Goal: Task Accomplishment & Management: Manage account settings

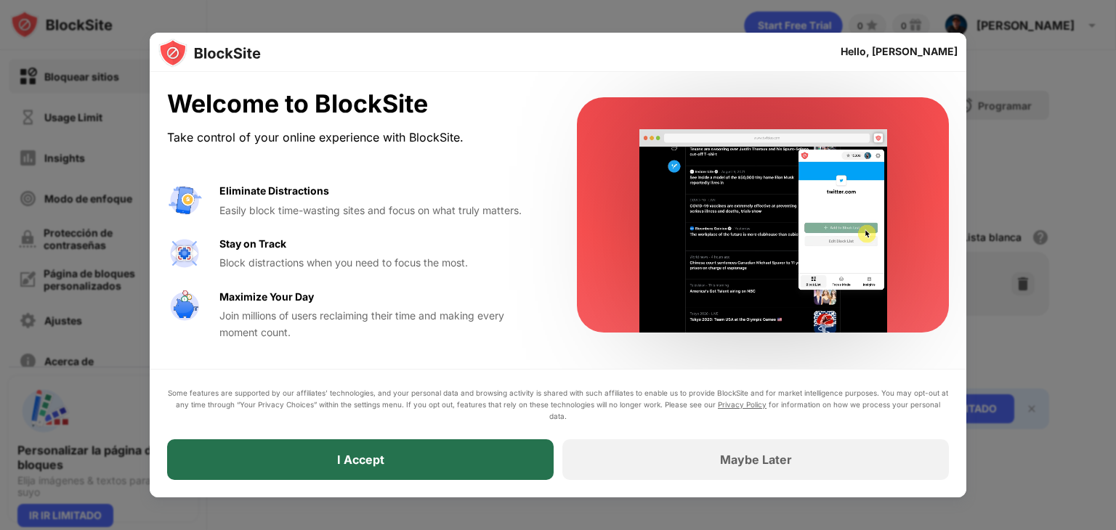
click at [413, 464] on div "I Accept" at bounding box center [360, 460] width 387 height 41
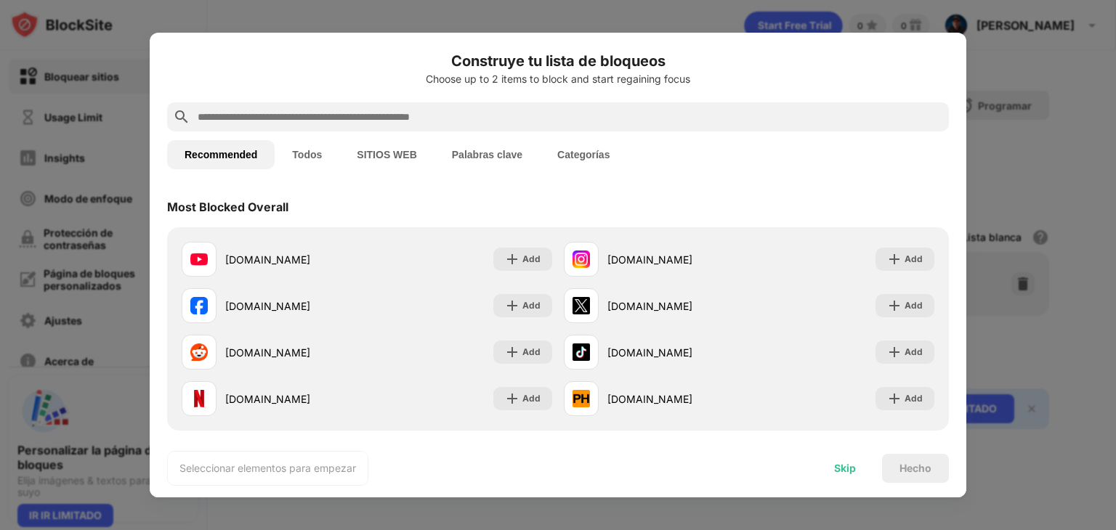
click at [839, 468] on div "Skip" at bounding box center [845, 469] width 22 height 12
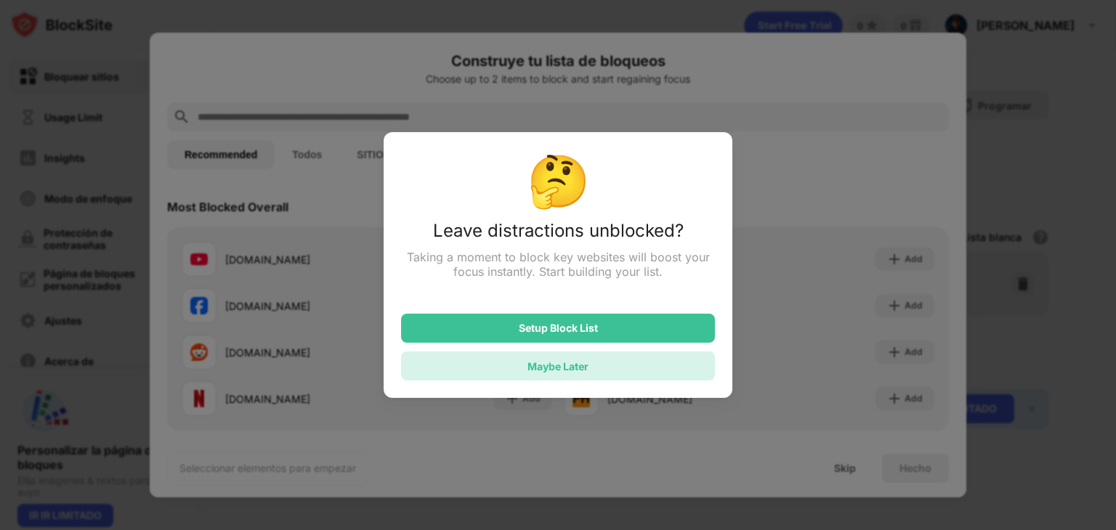
click at [598, 367] on div "Maybe Later" at bounding box center [558, 366] width 314 height 29
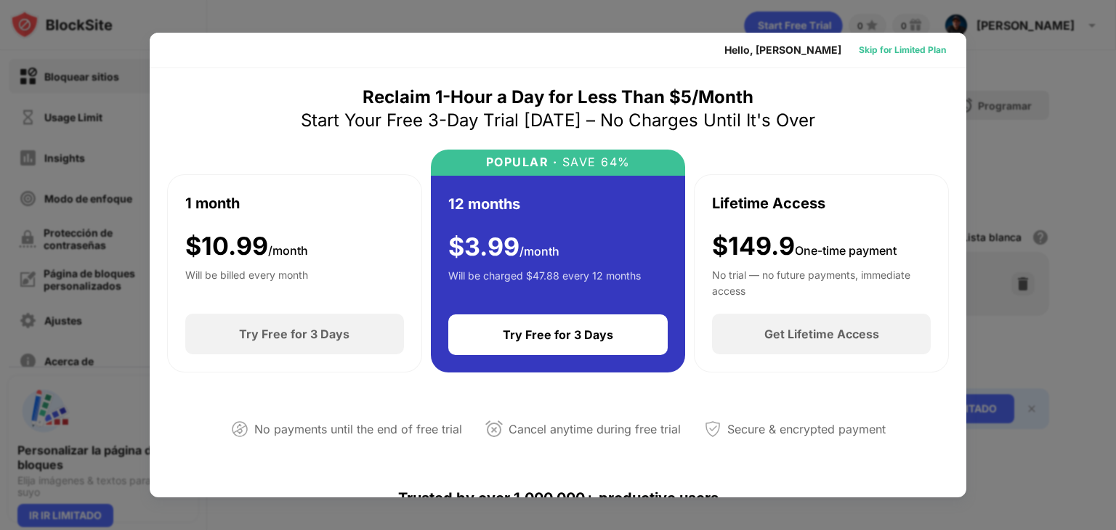
click at [908, 47] on div "Skip for Limited Plan" at bounding box center [902, 50] width 87 height 15
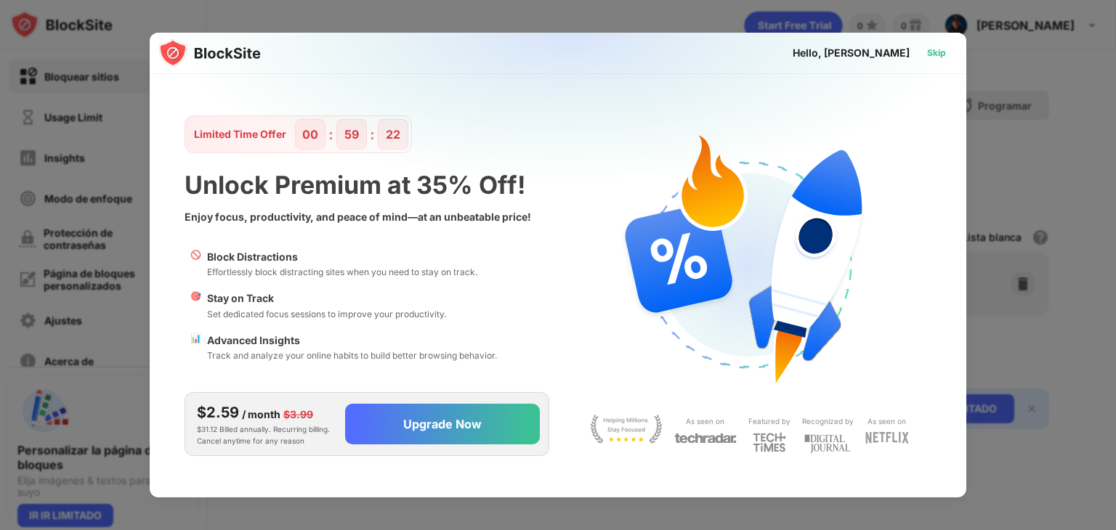
click at [934, 50] on div "Skip" at bounding box center [936, 53] width 19 height 15
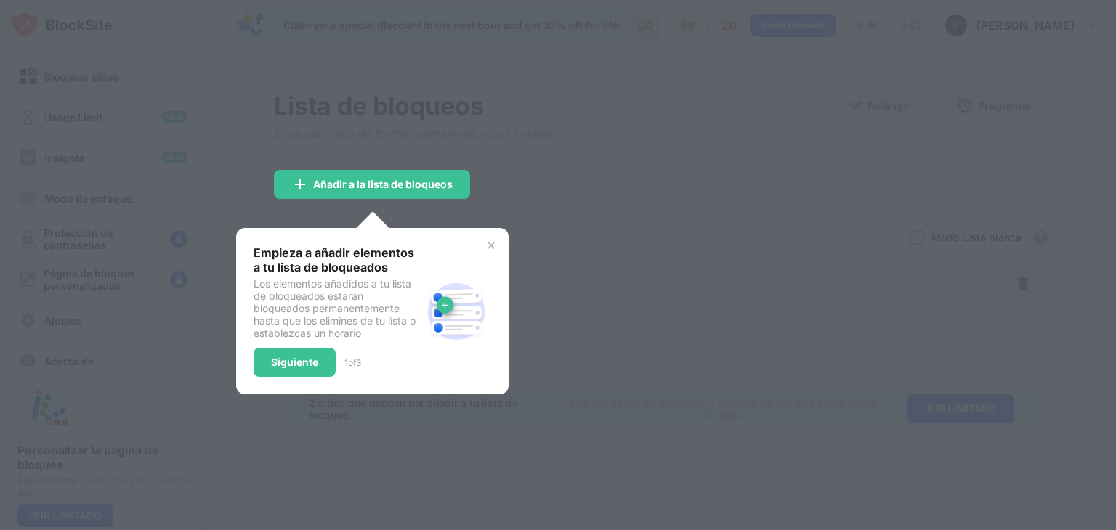
click at [610, 206] on div at bounding box center [558, 265] width 1116 height 530
click at [492, 246] on img at bounding box center [491, 246] width 12 height 12
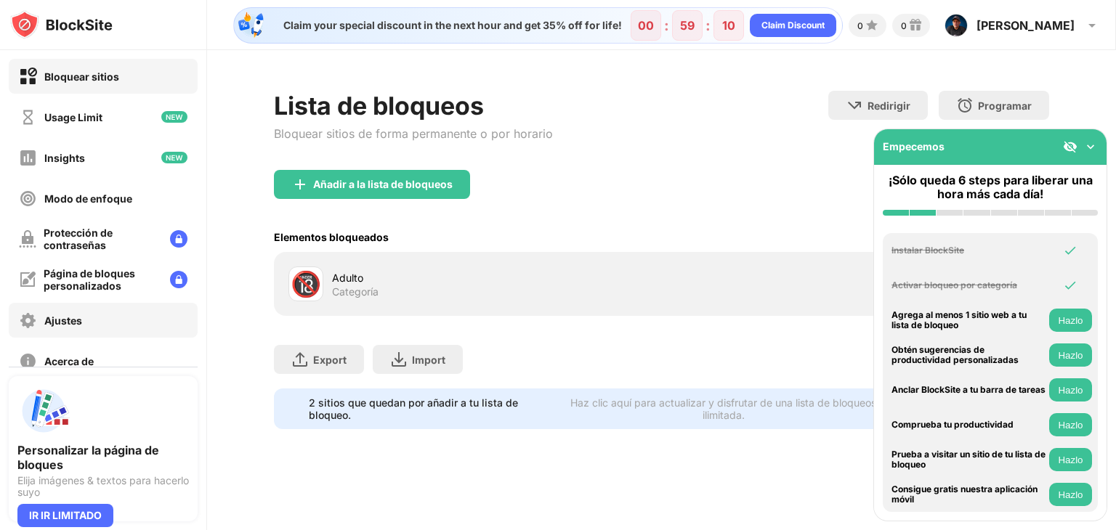
click at [71, 322] on div "Ajustes" at bounding box center [63, 321] width 38 height 12
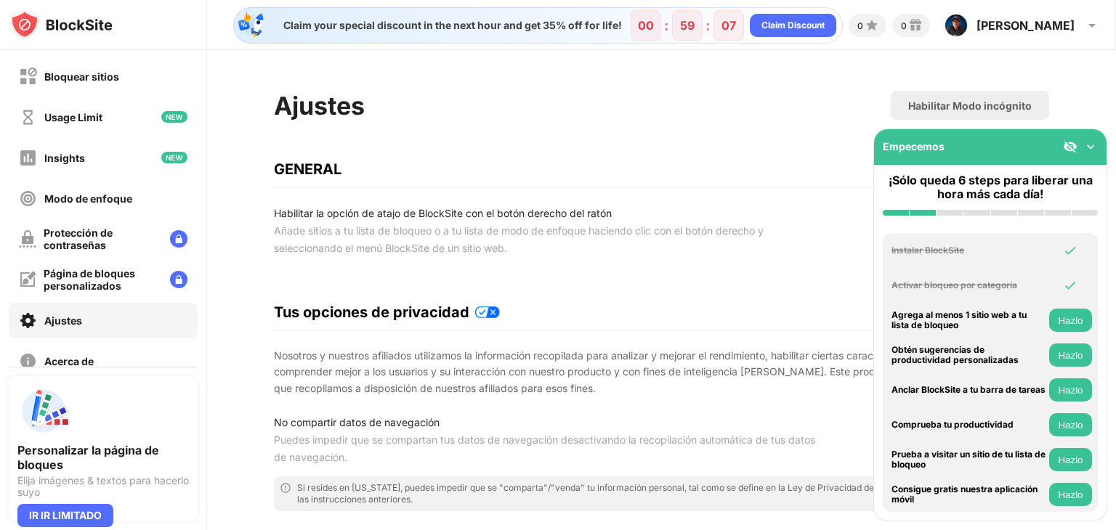
click at [1088, 147] on img at bounding box center [1090, 147] width 15 height 15
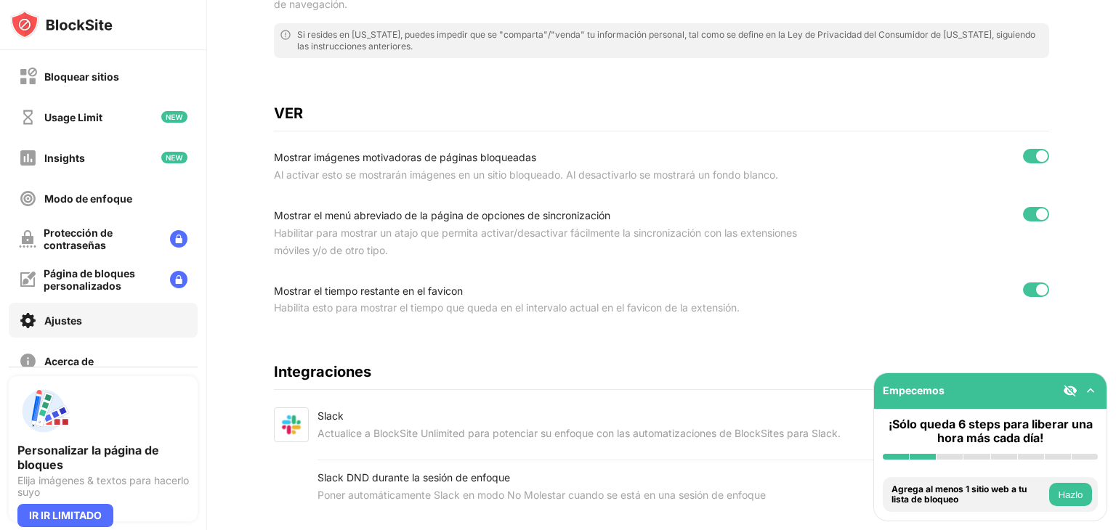
scroll to position [503, 0]
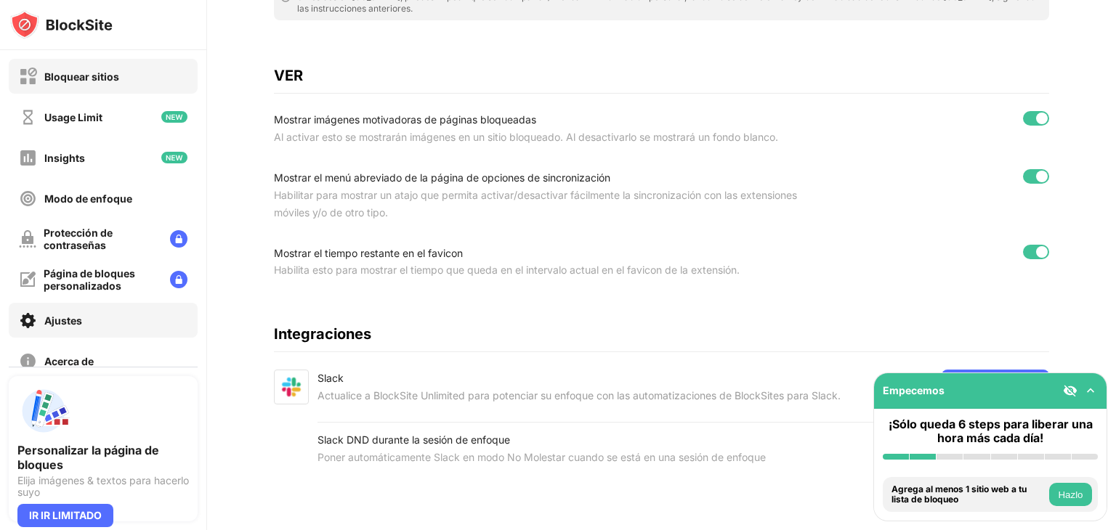
click at [90, 73] on div "Bloquear sitios" at bounding box center [81, 76] width 75 height 12
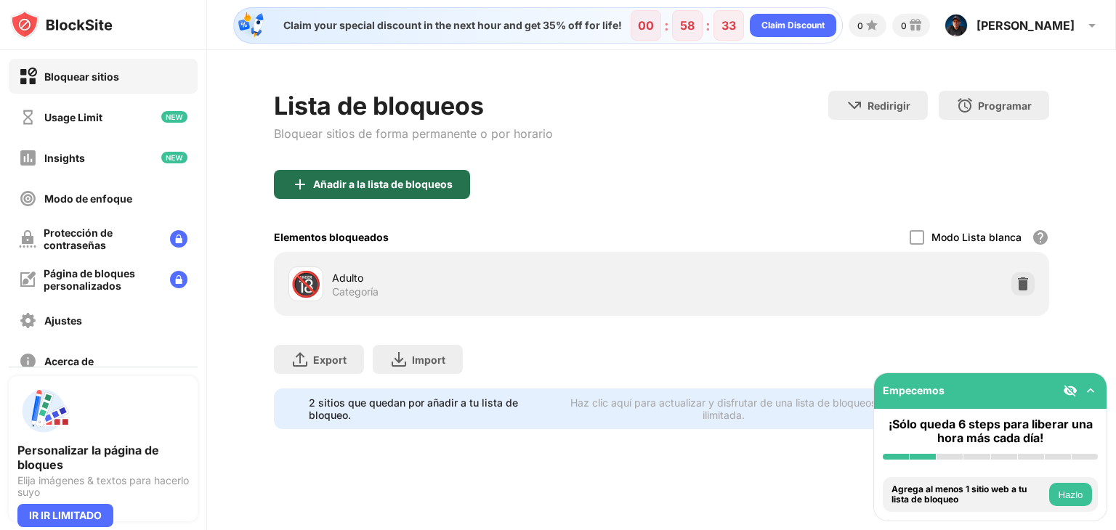
click at [392, 179] on div "Añadir a la lista de bloqueos" at bounding box center [383, 185] width 140 height 12
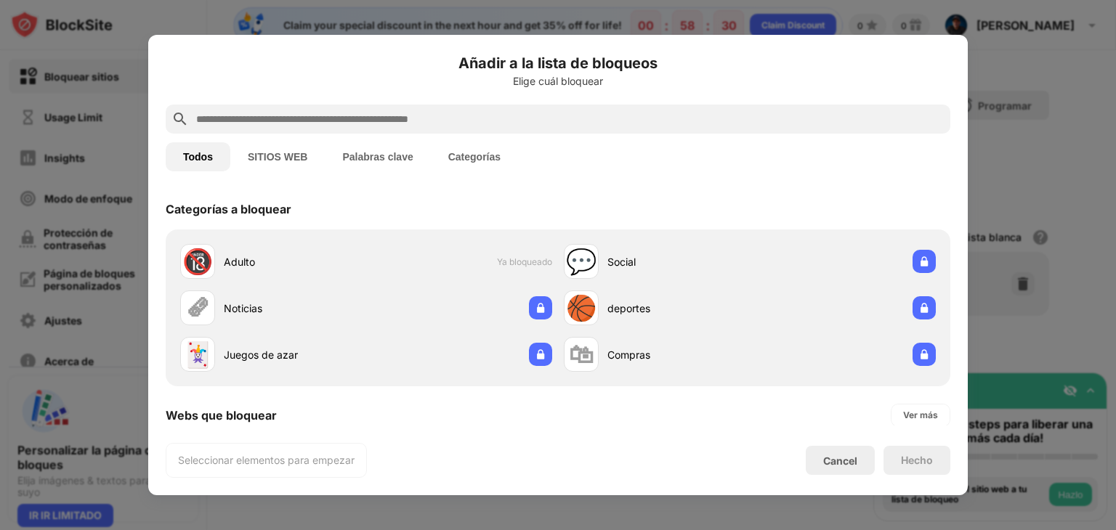
click at [342, 114] on input "text" at bounding box center [570, 118] width 750 height 17
paste input "**********"
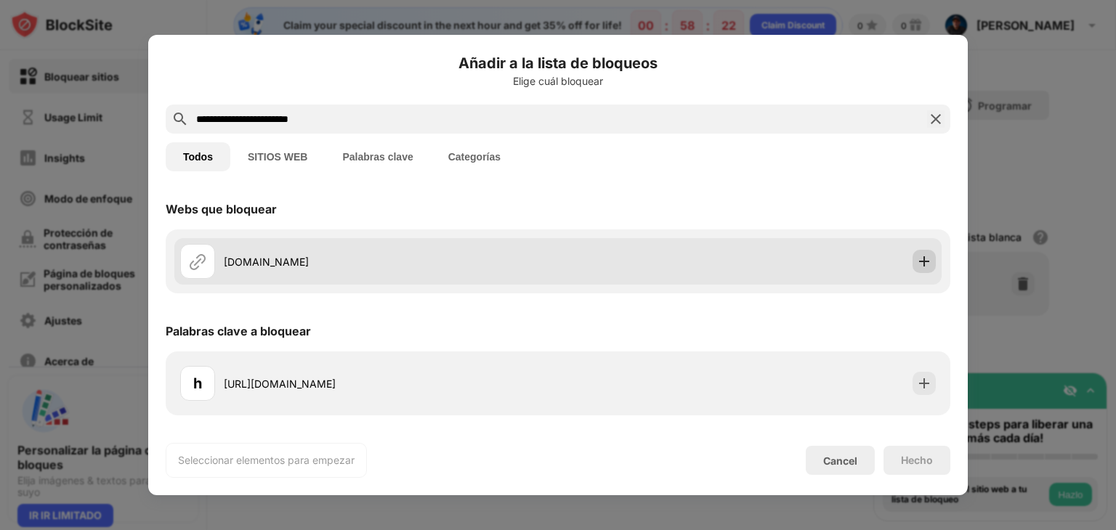
type input "**********"
click at [924, 260] on img at bounding box center [924, 261] width 15 height 15
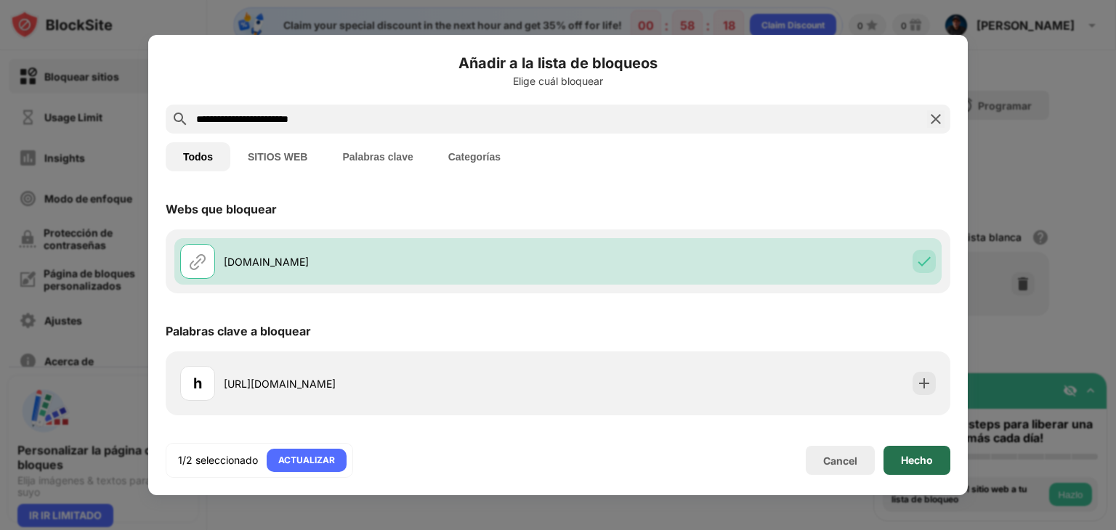
click at [917, 467] on div "Hecho" at bounding box center [917, 460] width 67 height 29
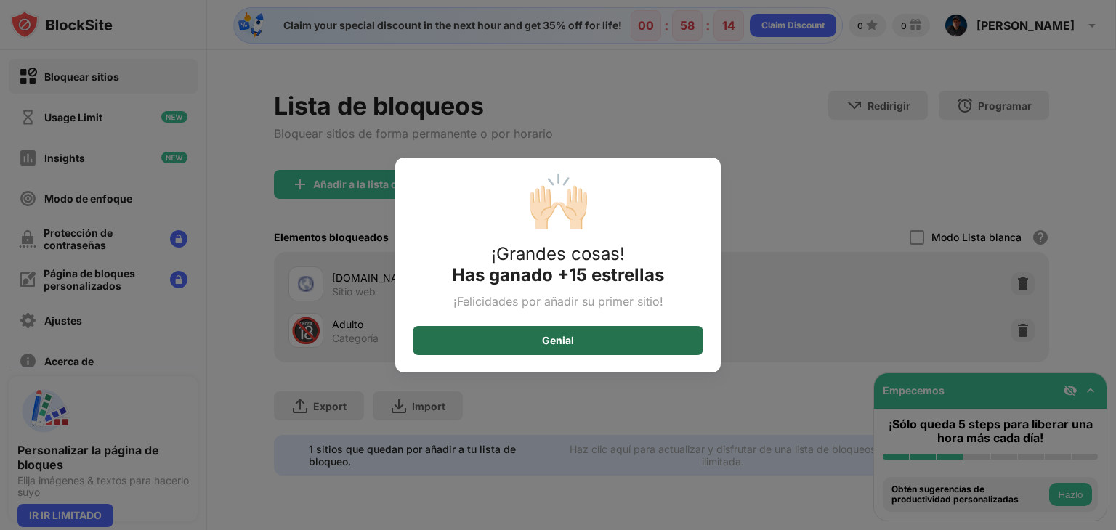
click at [616, 336] on div "Genial" at bounding box center [558, 340] width 291 height 29
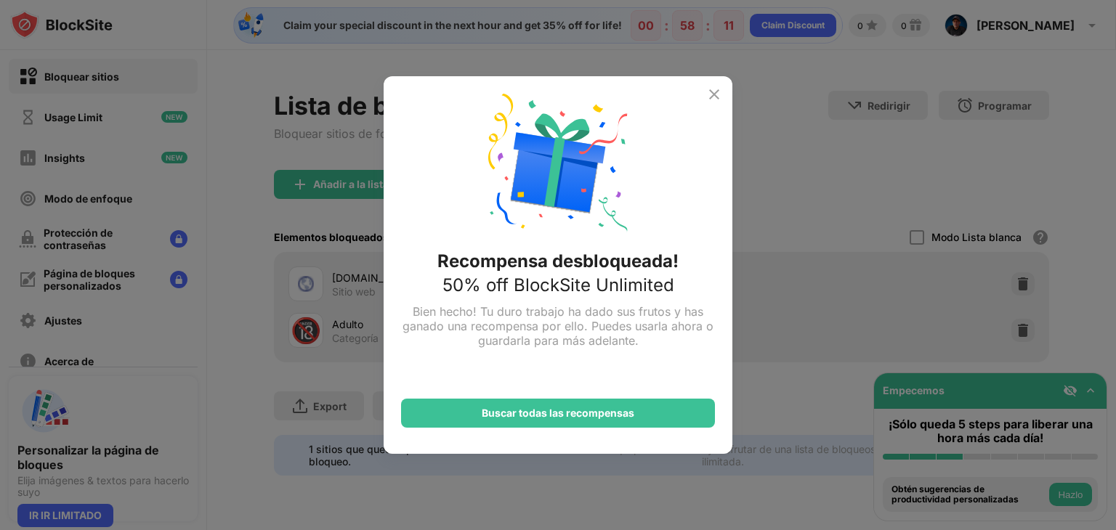
click at [723, 89] on div "Recompensa desbloqueada! 50% off BlockSite Unlimited Bien hecho! Tu duro trabaj…" at bounding box center [558, 265] width 349 height 378
click at [716, 95] on img at bounding box center [714, 94] width 17 height 17
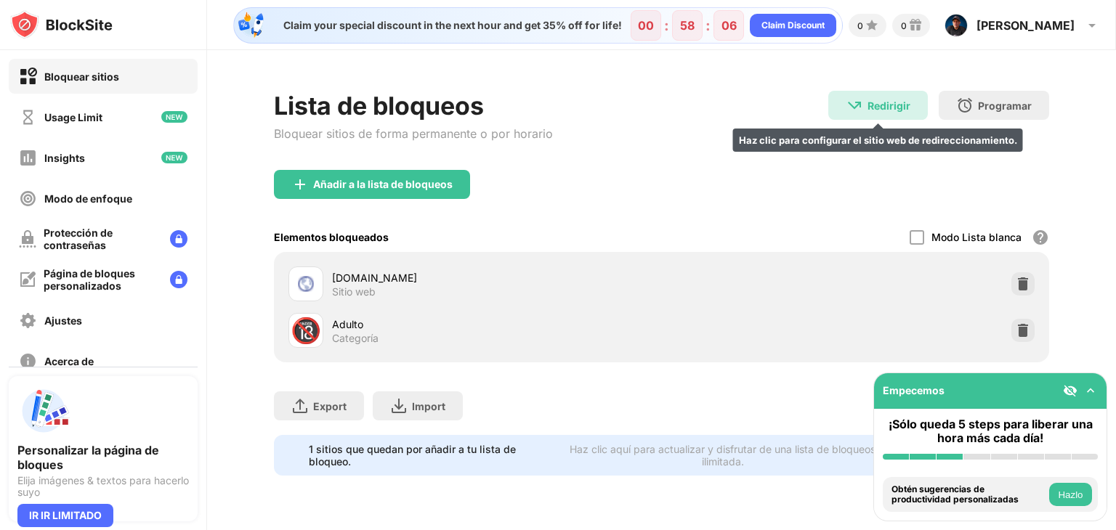
click at [890, 104] on div "Redirigir" at bounding box center [889, 106] width 43 height 12
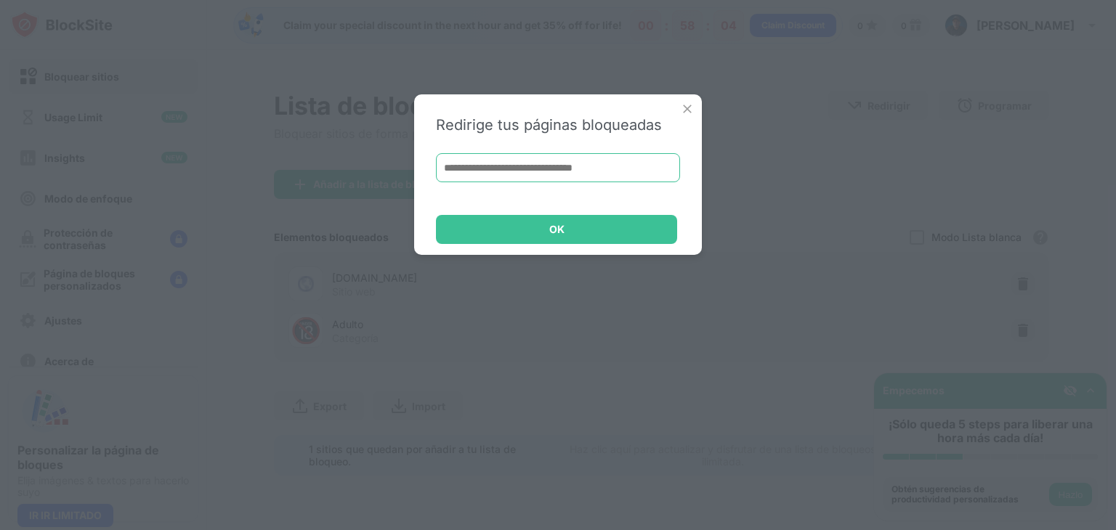
click at [625, 161] on input at bounding box center [558, 167] width 244 height 29
paste input "**********"
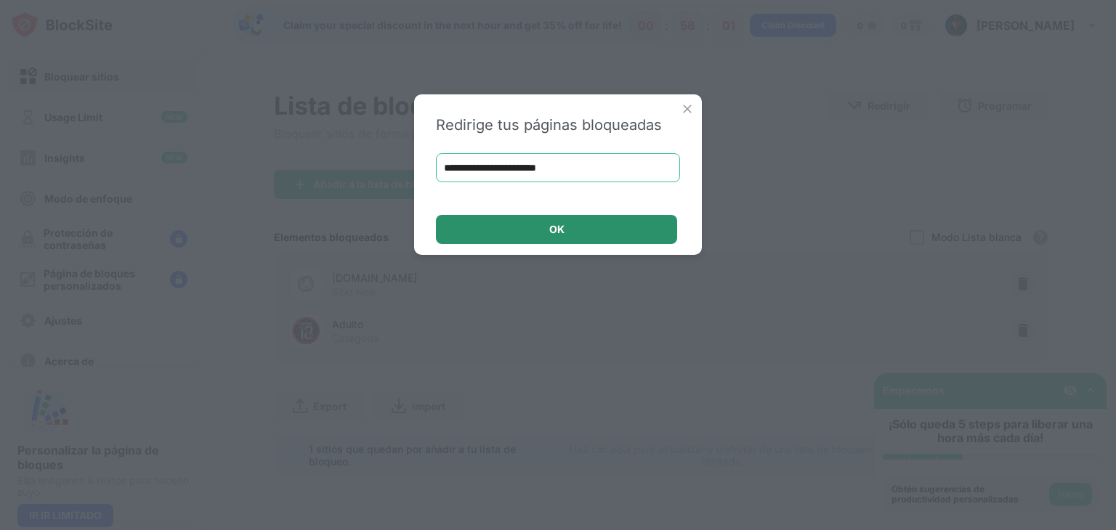
type input "**********"
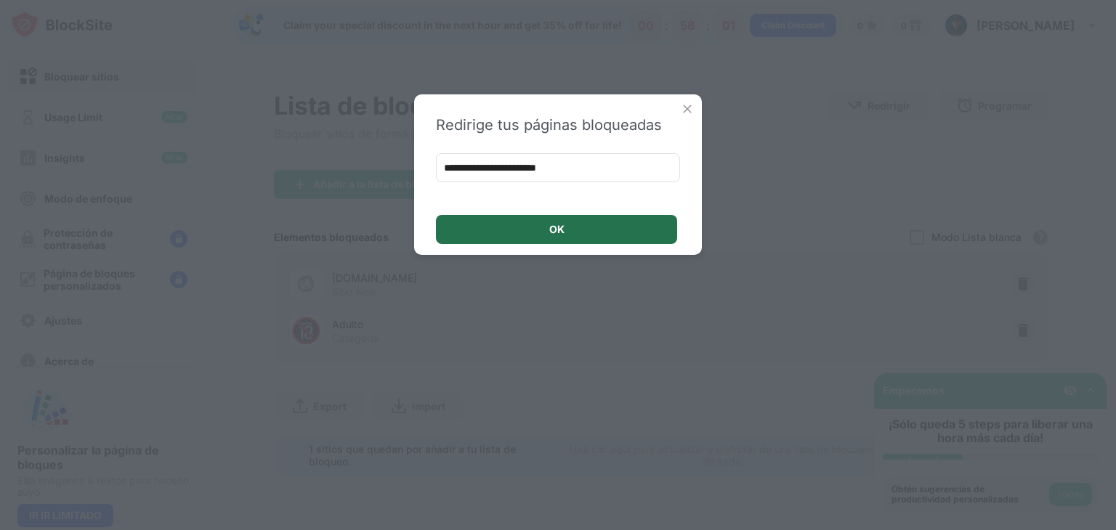
click at [581, 230] on div "OK" at bounding box center [556, 229] width 241 height 29
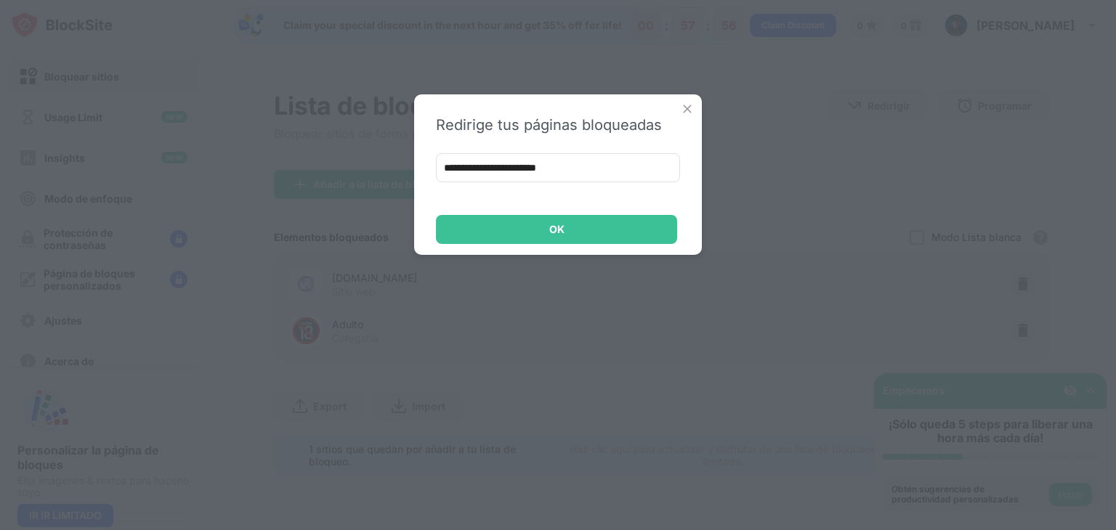
click at [686, 108] on img at bounding box center [687, 109] width 15 height 15
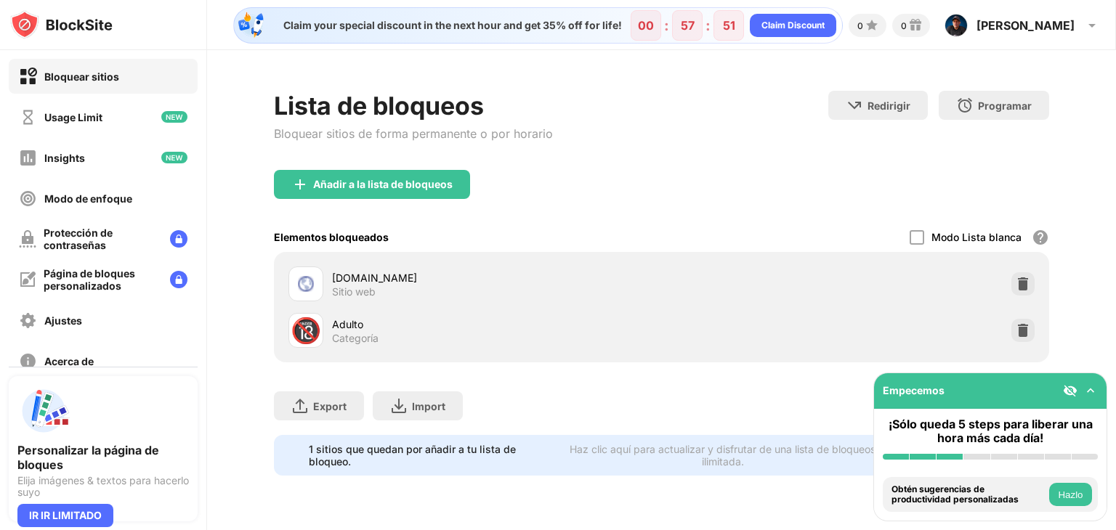
click at [1065, 495] on button "Hazlo" at bounding box center [1070, 494] width 43 height 23
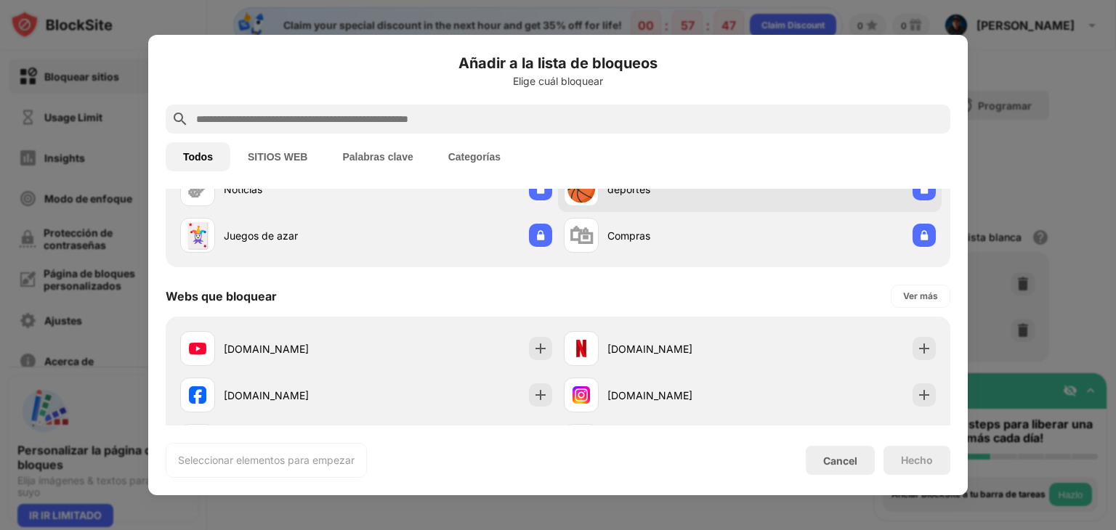
scroll to position [132, 0]
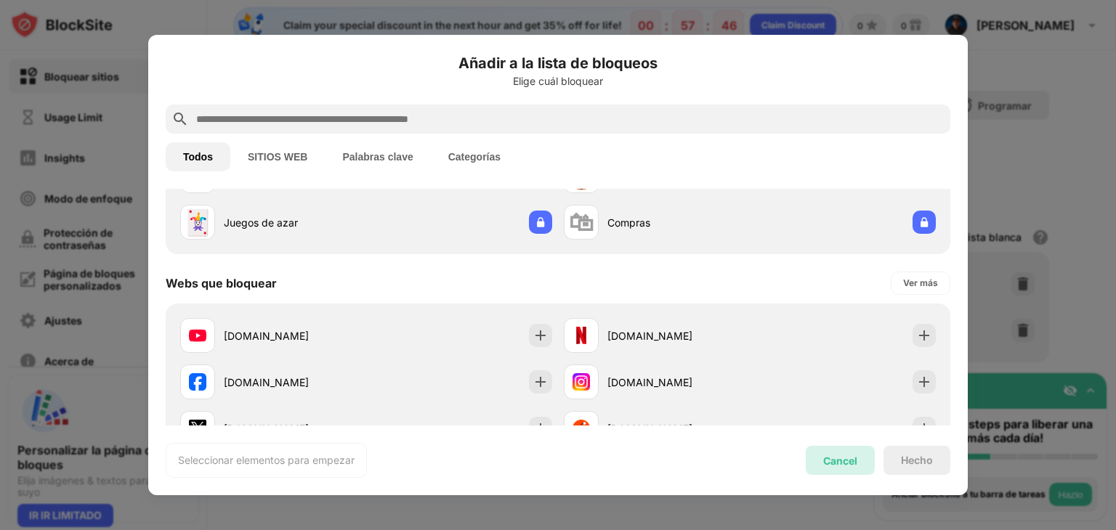
click at [841, 459] on div "Cancel" at bounding box center [840, 461] width 34 height 12
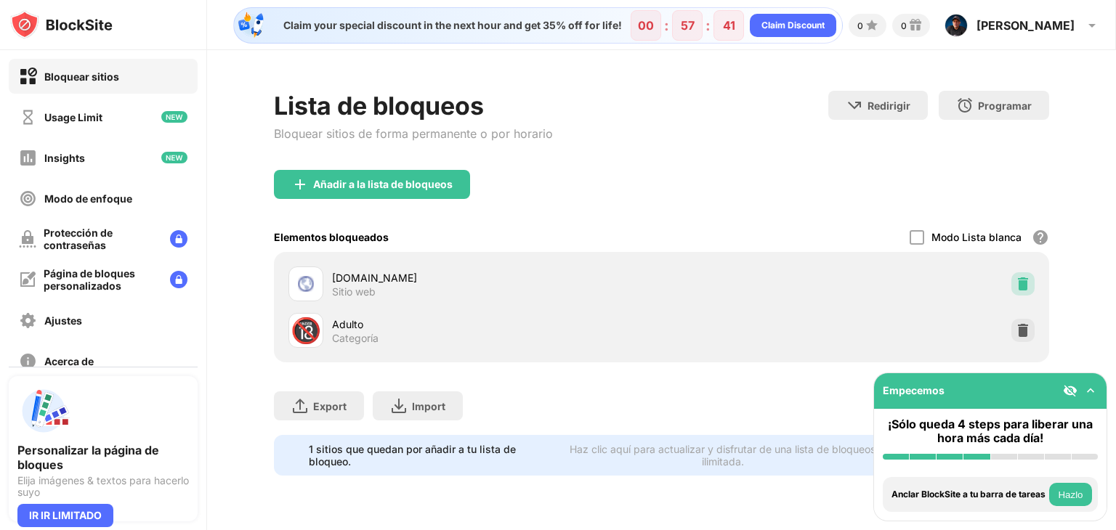
click at [1025, 286] on img at bounding box center [1023, 284] width 15 height 15
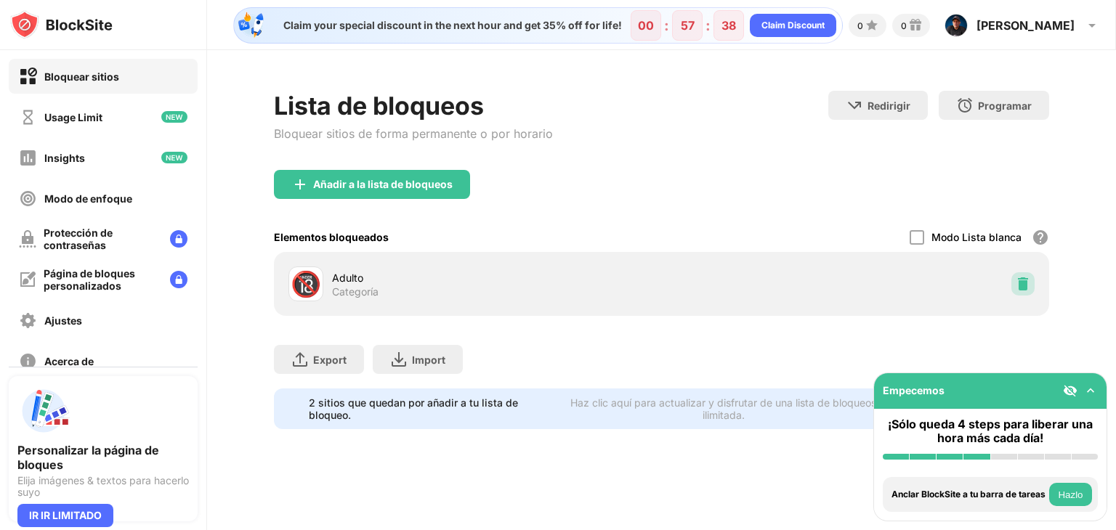
click at [1029, 277] on img at bounding box center [1023, 284] width 15 height 15
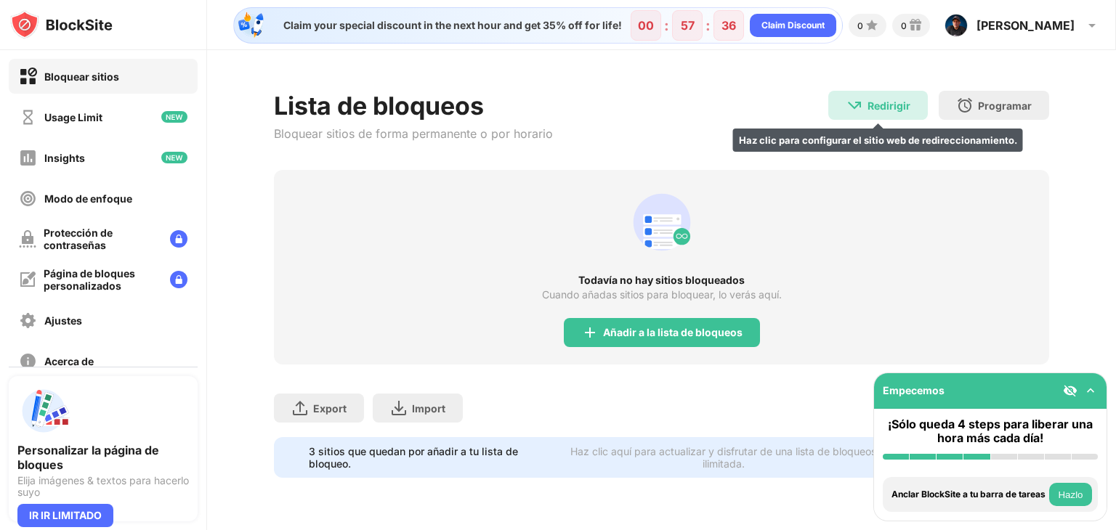
click at [881, 110] on div "Redirigir" at bounding box center [889, 106] width 43 height 12
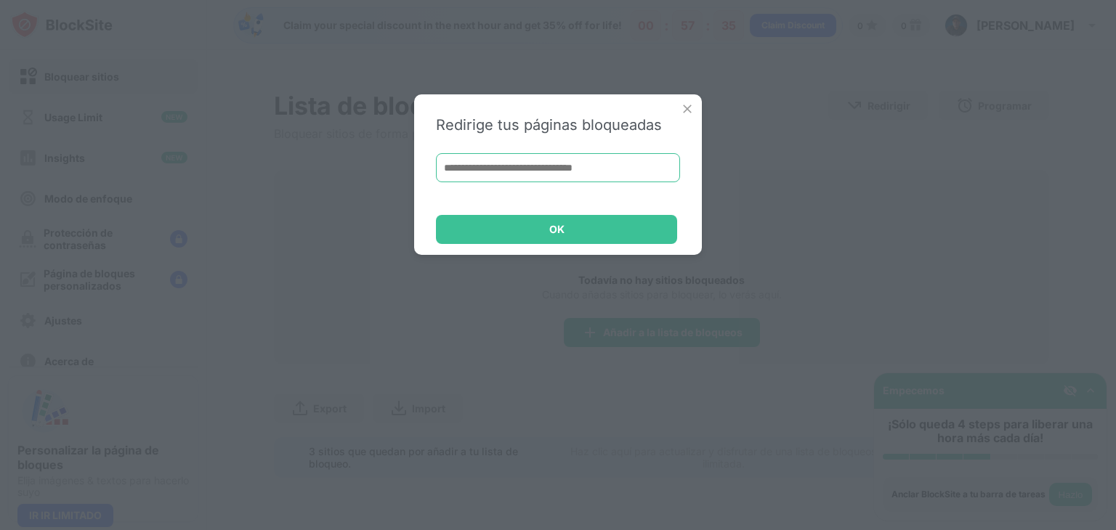
click at [520, 161] on input at bounding box center [558, 167] width 244 height 29
paste input "**********"
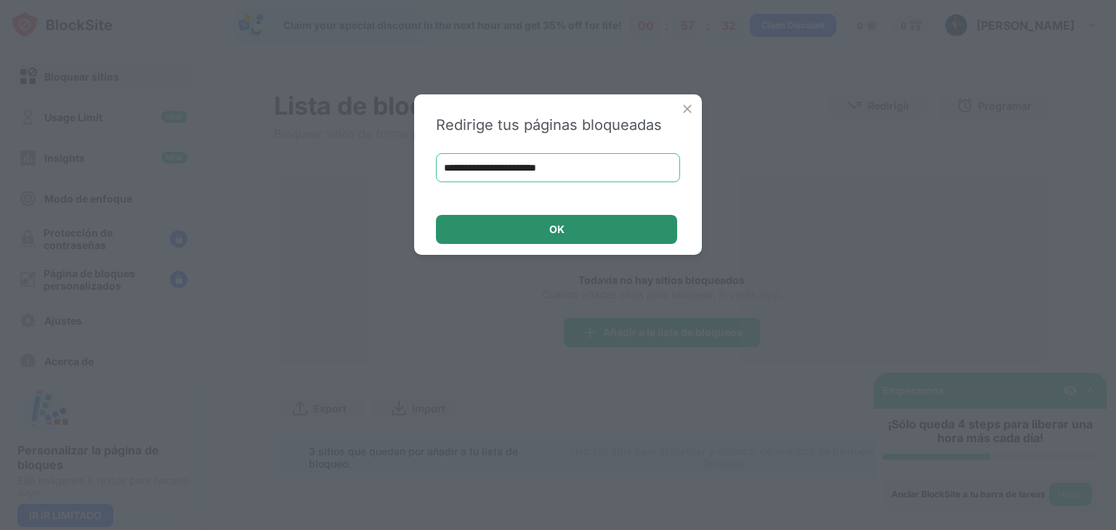
type input "**********"
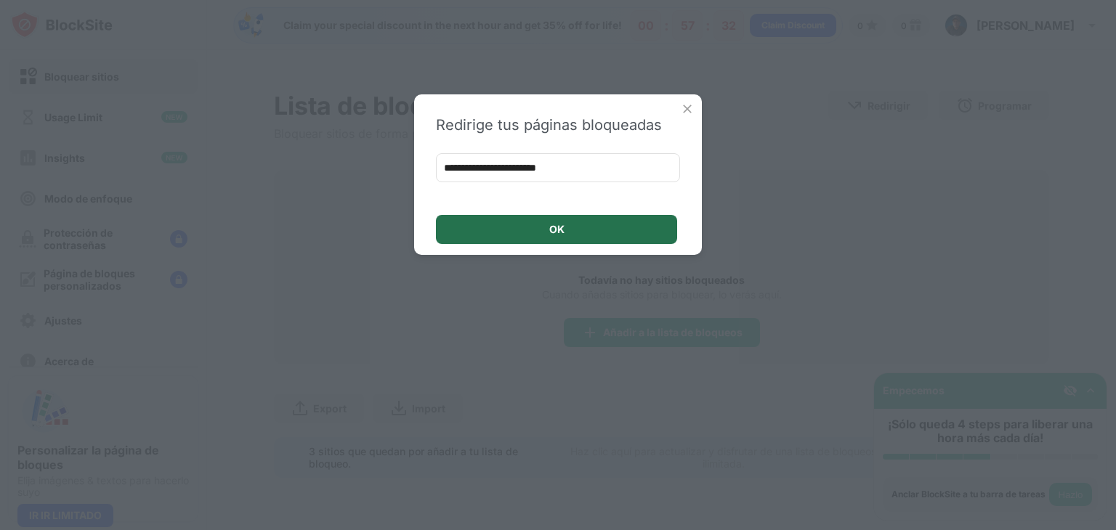
click at [581, 222] on div "OK" at bounding box center [556, 229] width 241 height 29
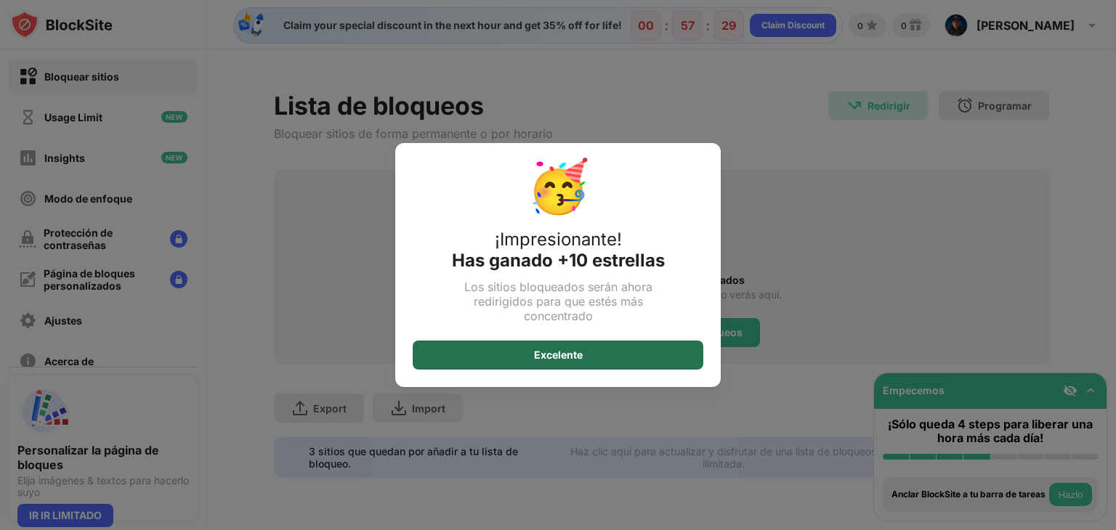
click at [565, 352] on div "Excelente" at bounding box center [558, 355] width 49 height 12
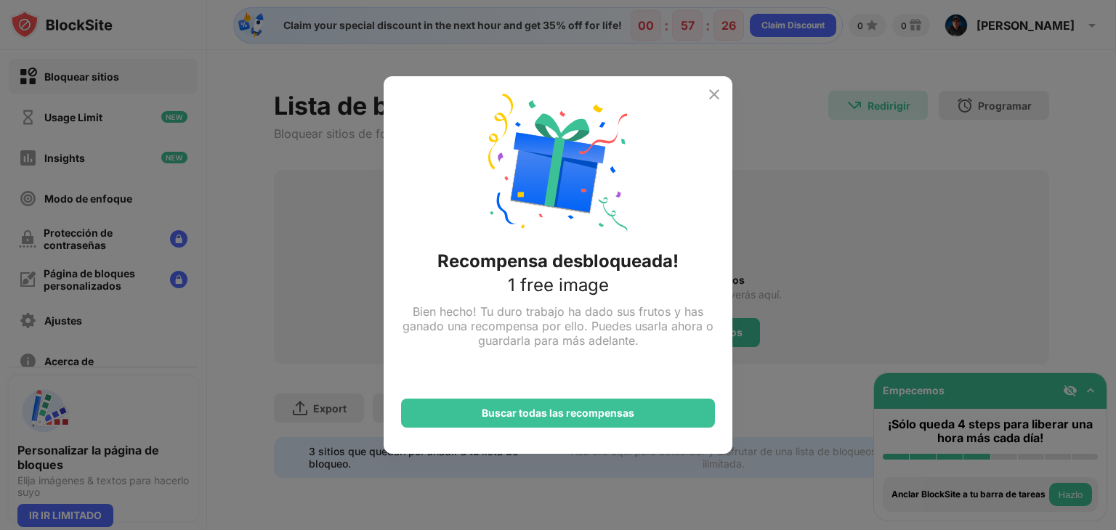
click at [721, 94] on img at bounding box center [714, 94] width 17 height 17
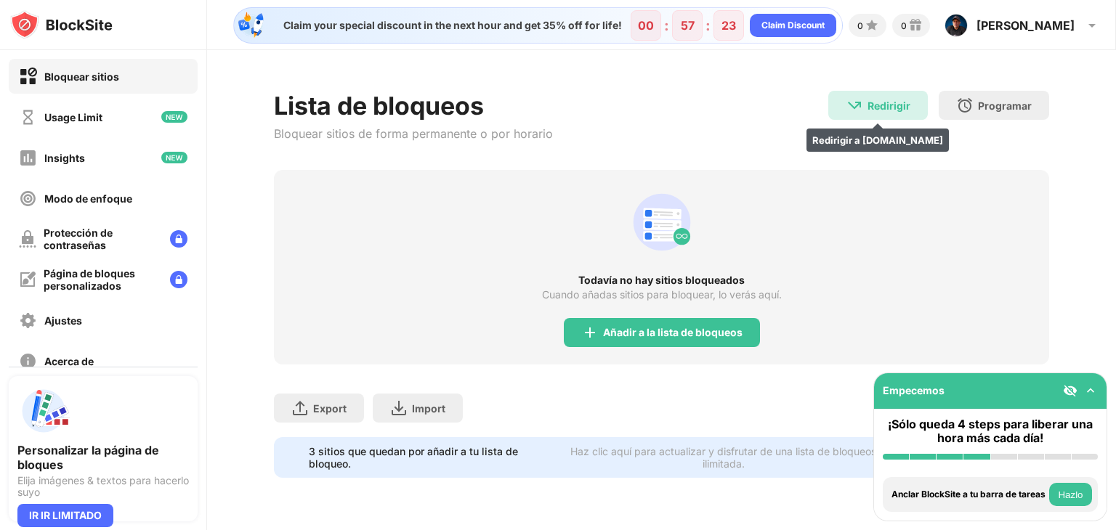
click at [882, 102] on div "Redirigir" at bounding box center [889, 106] width 43 height 12
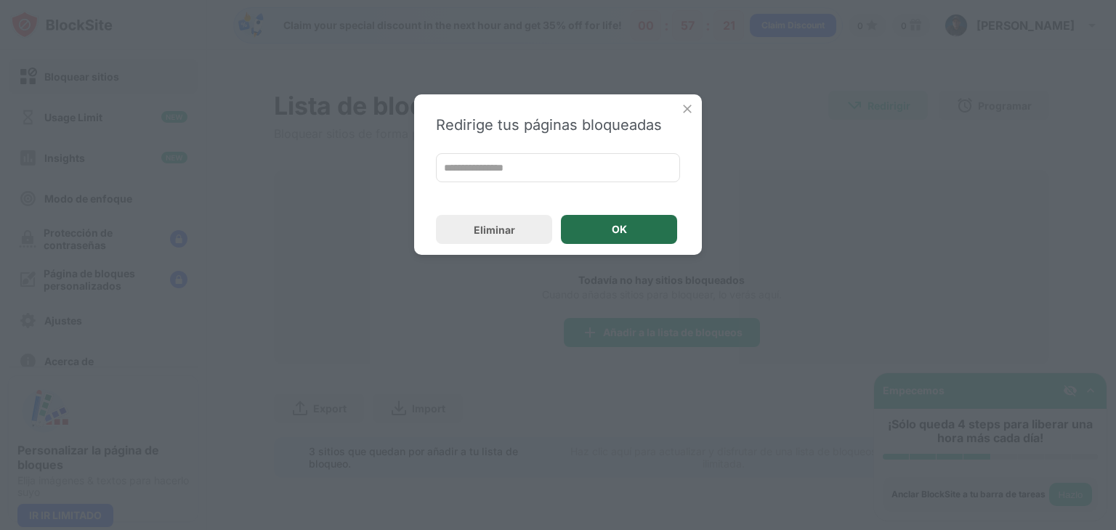
click at [629, 233] on div "OK" at bounding box center [619, 229] width 116 height 29
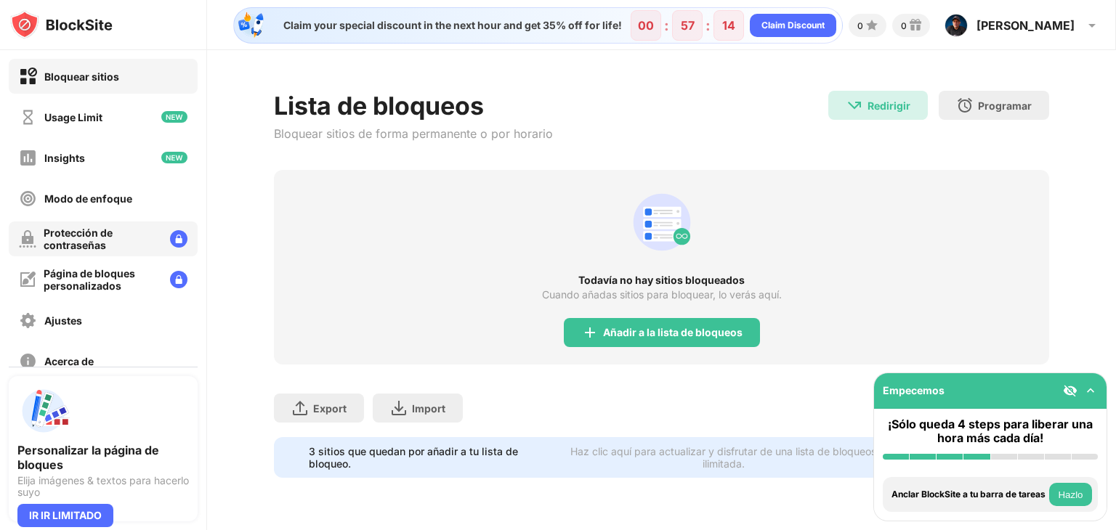
click at [101, 242] on div "Protección de contraseñas" at bounding box center [101, 239] width 115 height 25
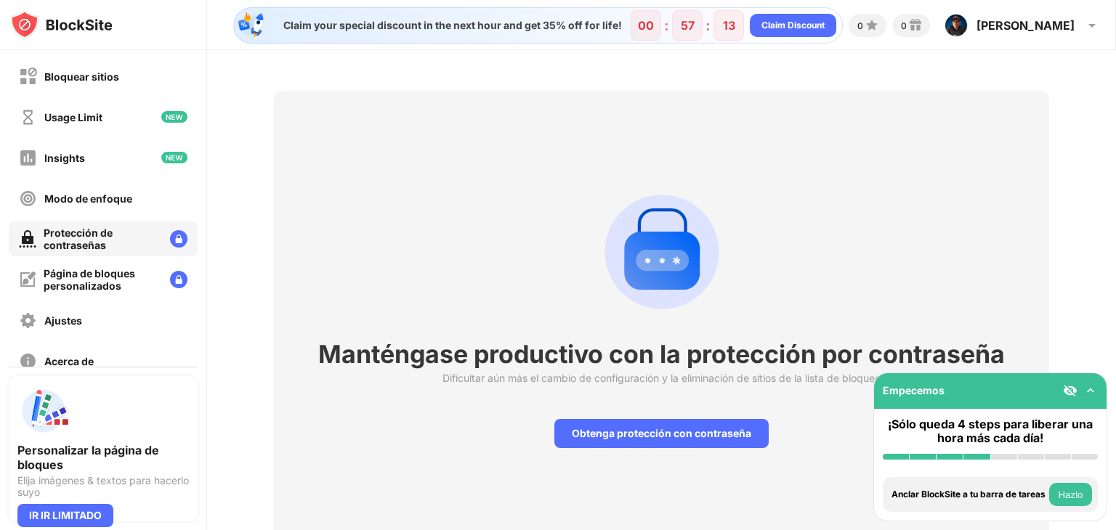
scroll to position [61, 0]
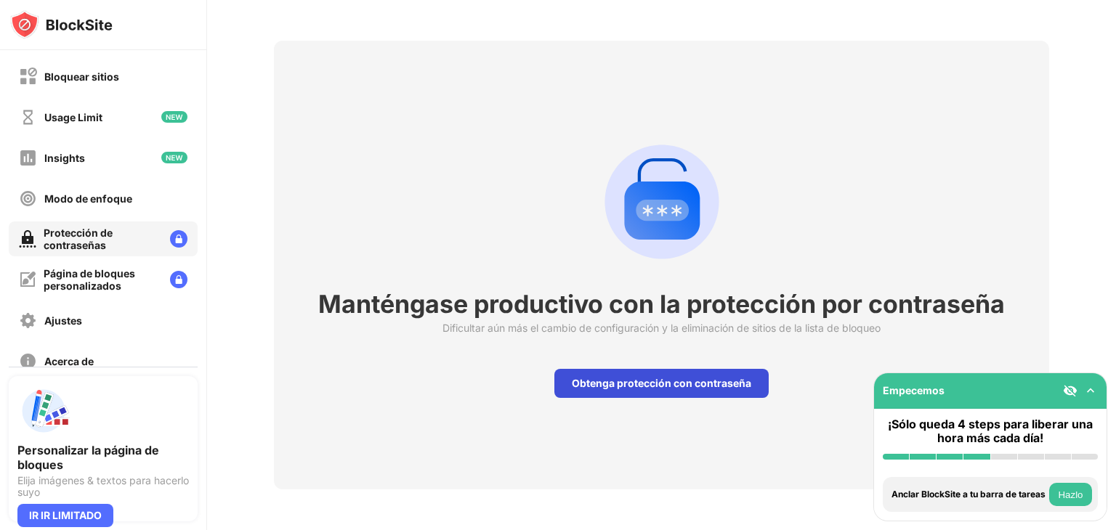
click at [672, 373] on div "Obtenga protección con contraseña" at bounding box center [661, 383] width 214 height 29
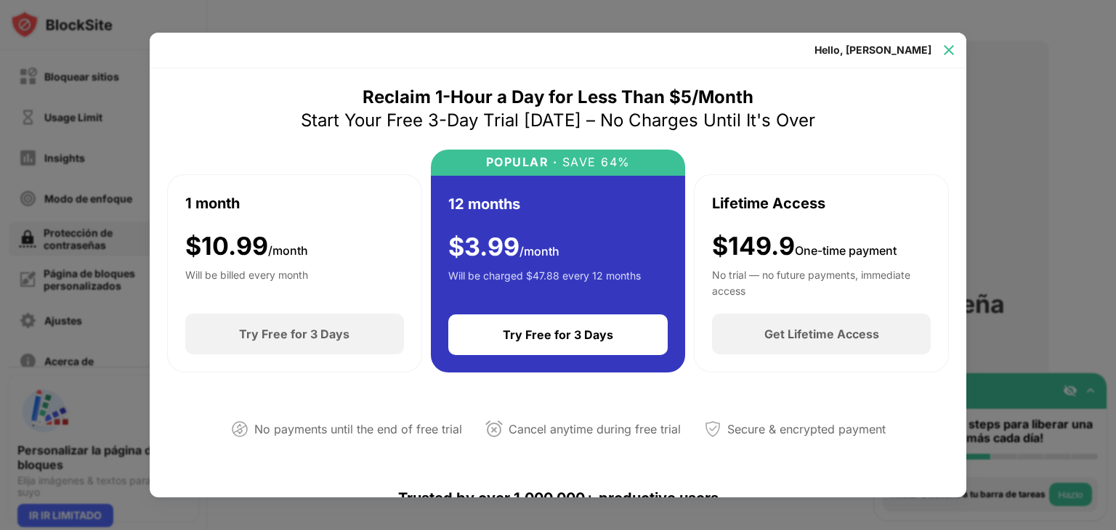
click at [950, 50] on img at bounding box center [949, 50] width 15 height 15
